Goal: Information Seeking & Learning: Learn about a topic

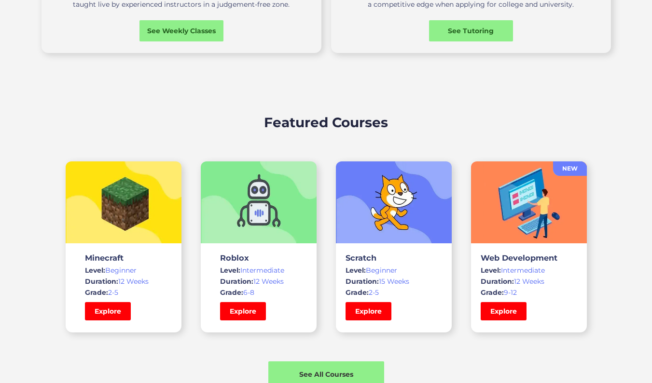
scroll to position [563, 0]
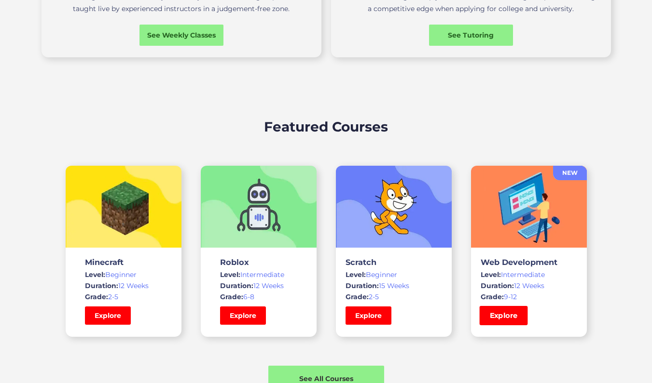
click at [511, 314] on link "Explore" at bounding box center [503, 315] width 48 height 19
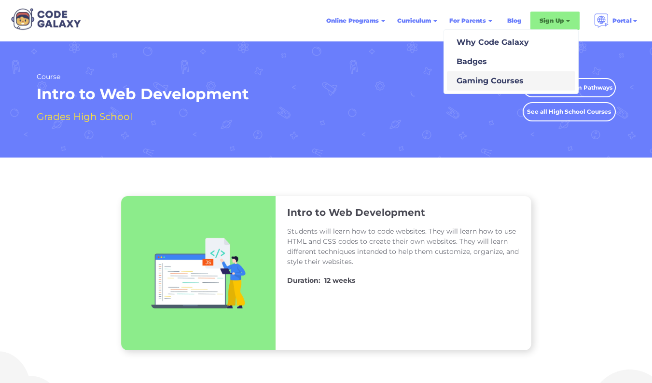
click at [492, 80] on div "Gaming Courses" at bounding box center [487, 81] width 71 height 12
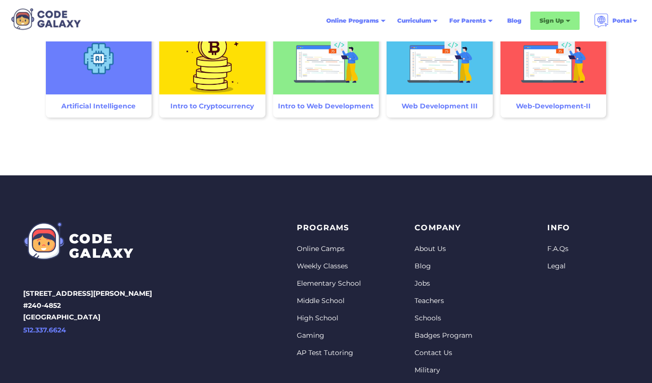
scroll to position [1505, 0]
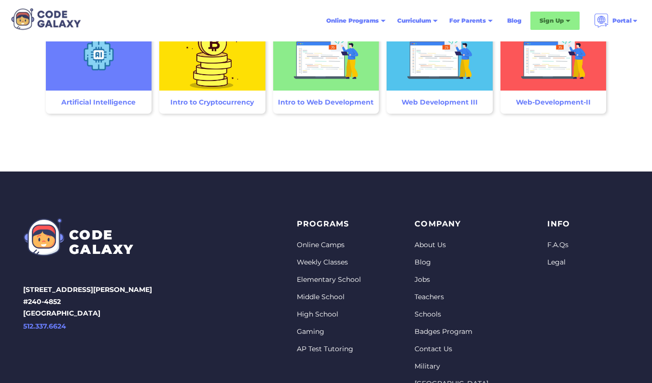
click at [320, 298] on link "Middle School" at bounding box center [329, 298] width 64 height 10
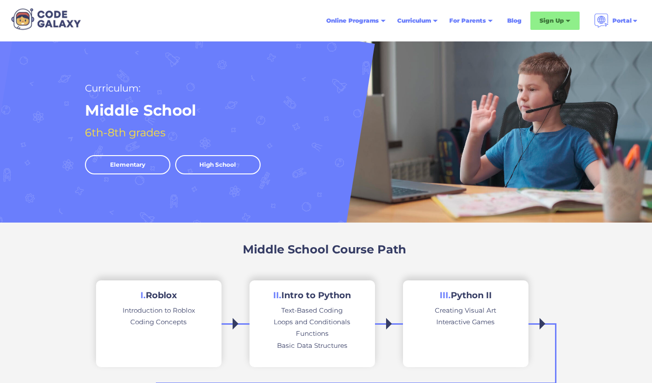
click at [0, 69] on div at bounding box center [179, 131] width 358 height 181
